Goal: Task Accomplishment & Management: Use online tool/utility

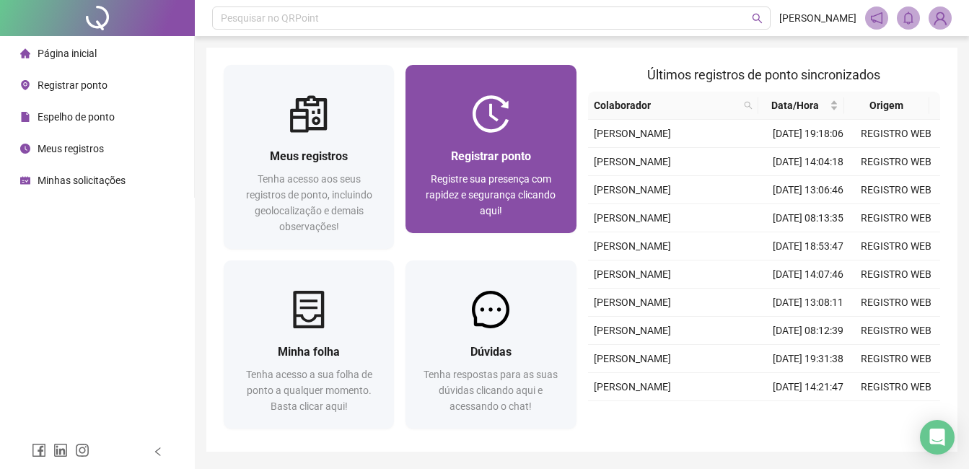
click at [494, 145] on div "Registrar ponto Registre sua presença com rapidez e segurança clicando aqui!" at bounding box center [491, 183] width 170 height 100
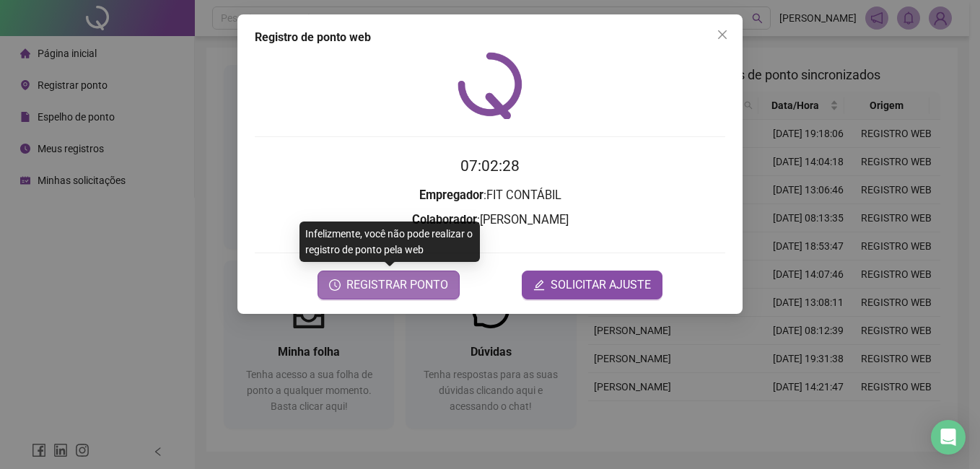
click at [389, 288] on span "REGISTRAR PONTO" at bounding box center [397, 284] width 102 height 17
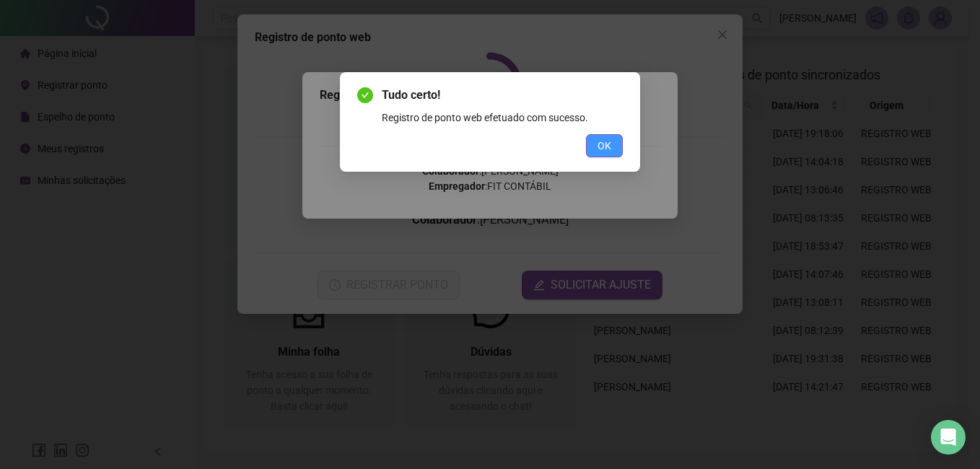
click at [604, 146] on span "OK" at bounding box center [604, 146] width 14 height 16
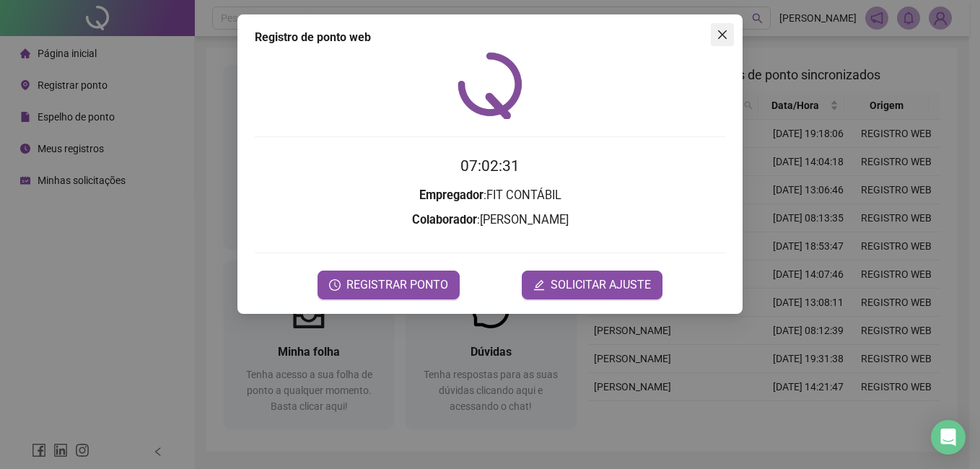
click at [722, 39] on icon "close" at bounding box center [723, 35] width 12 height 12
